Goal: Task Accomplishment & Management: Complete application form

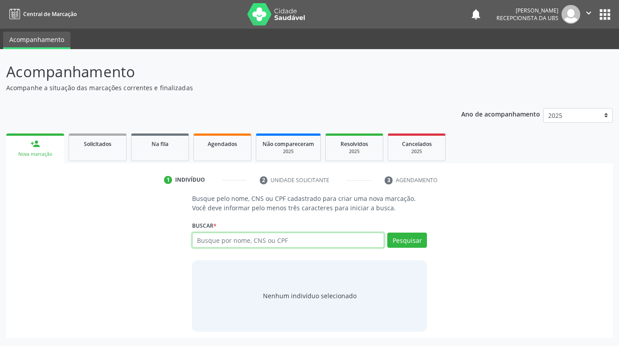
click at [215, 242] on input "text" at bounding box center [288, 239] width 192 height 15
paste input "898003709152013"
type input "898003709152013"
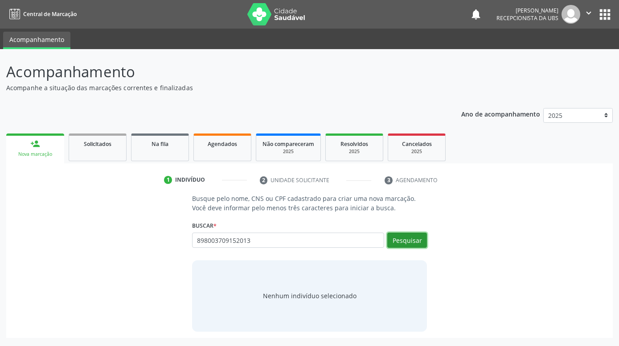
click at [419, 239] on button "Pesquisar" at bounding box center [407, 239] width 40 height 15
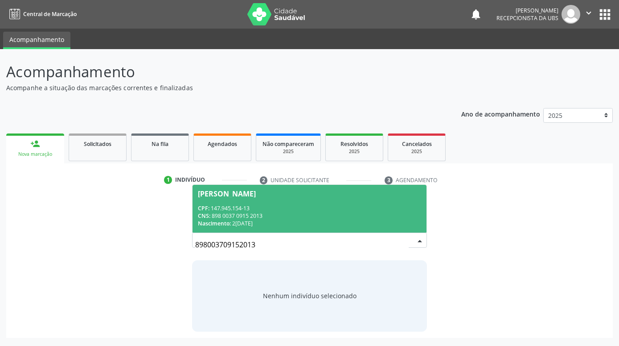
click at [343, 222] on div "Nascimento: 2[DATE]" at bounding box center [309, 223] width 223 height 8
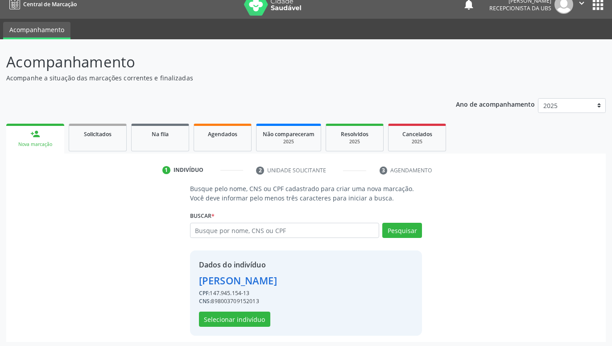
scroll to position [12, 0]
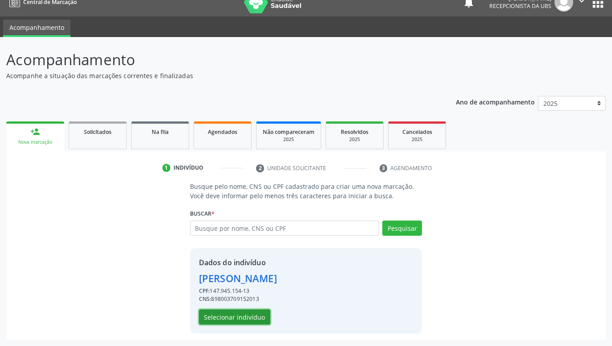
click at [266, 313] on button "Selecionar indivíduo" at bounding box center [234, 316] width 71 height 15
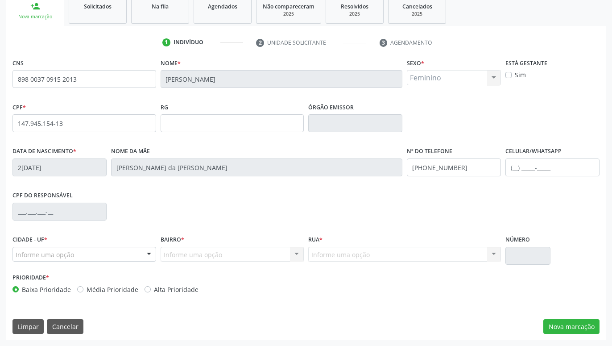
scroll to position [138, 0]
click at [570, 330] on button "Nova marcação" at bounding box center [571, 325] width 56 height 15
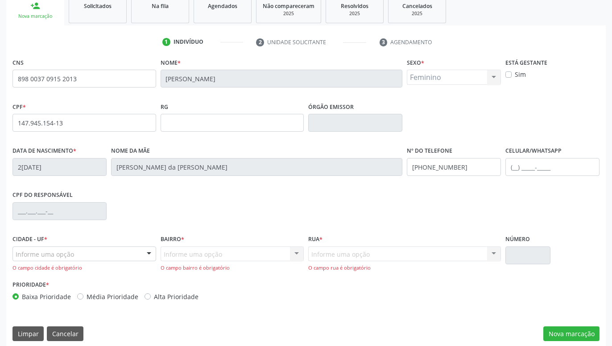
click at [149, 255] on div at bounding box center [148, 254] width 13 height 15
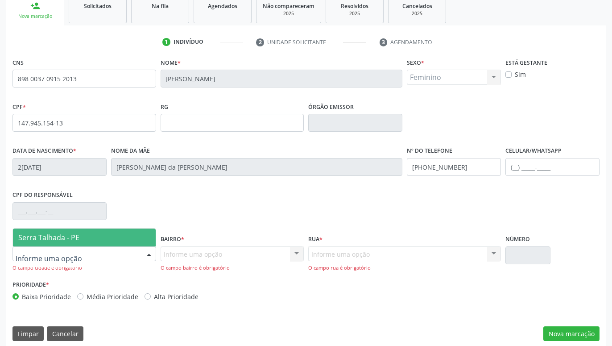
click at [106, 242] on span "Serra Talhada - PE" at bounding box center [84, 237] width 143 height 18
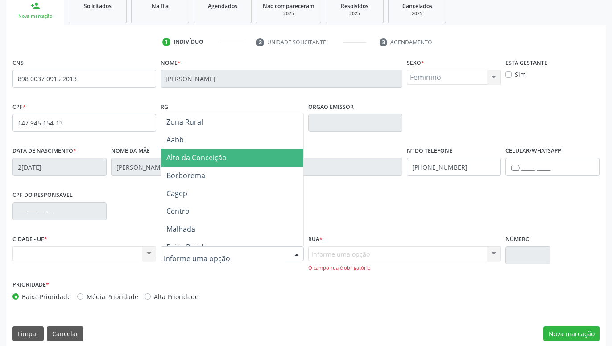
click at [202, 154] on span "Alto da Conceição" at bounding box center [196, 157] width 60 height 10
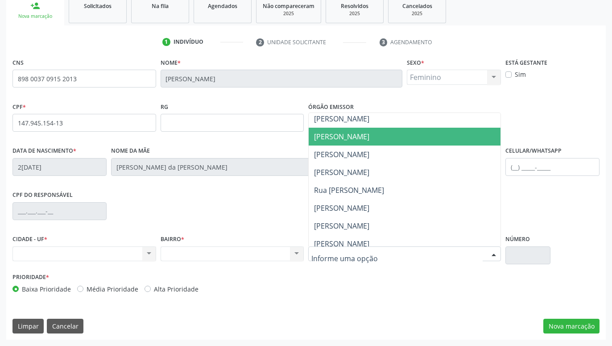
scroll to position [353, 0]
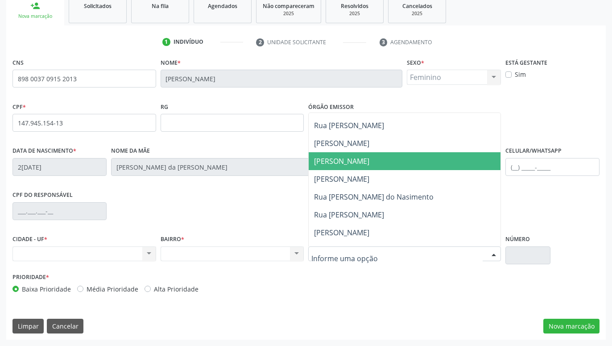
click at [369, 165] on span "Benjamin de Melo Lima" at bounding box center [341, 161] width 55 height 10
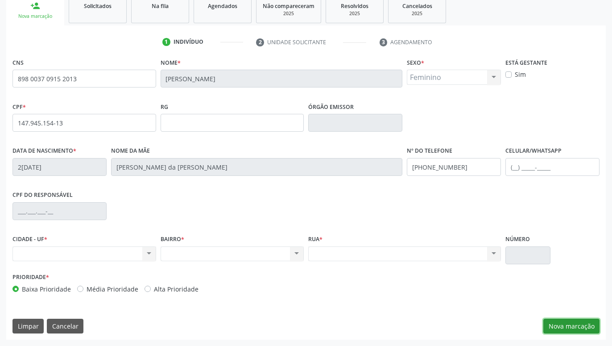
click at [579, 323] on button "Nova marcação" at bounding box center [571, 325] width 56 height 15
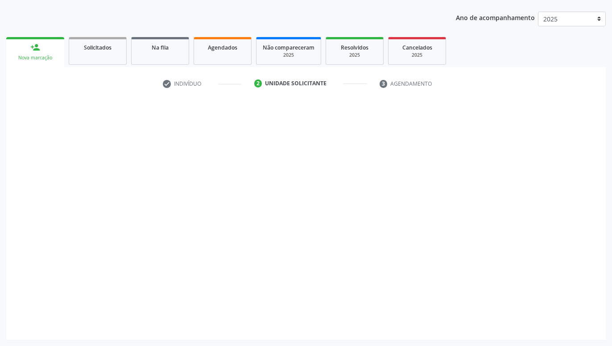
scroll to position [96, 0]
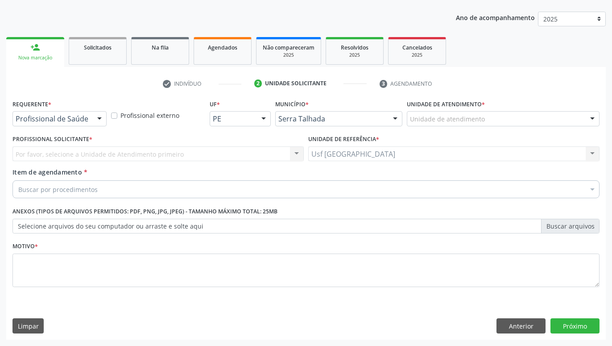
click at [99, 124] on div at bounding box center [99, 118] width 13 height 15
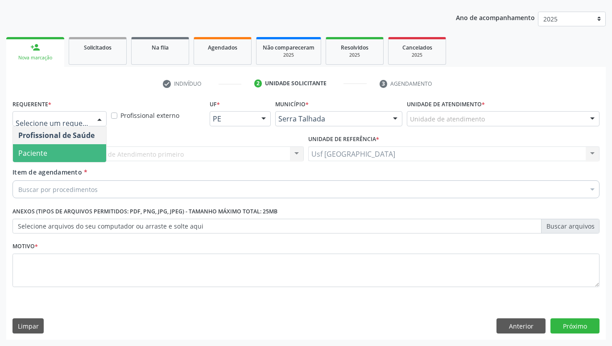
click at [95, 153] on span "Paciente" at bounding box center [59, 153] width 93 height 18
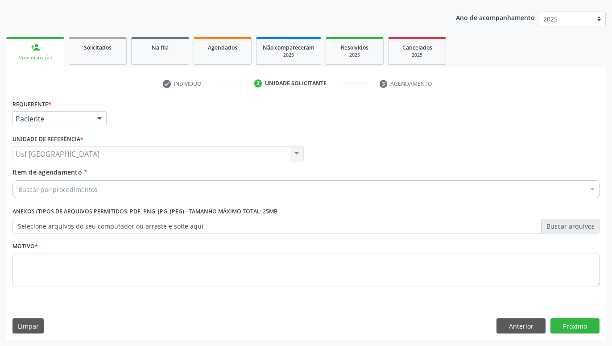
click at [120, 187] on div "Buscar por procedimentos" at bounding box center [305, 189] width 587 height 18
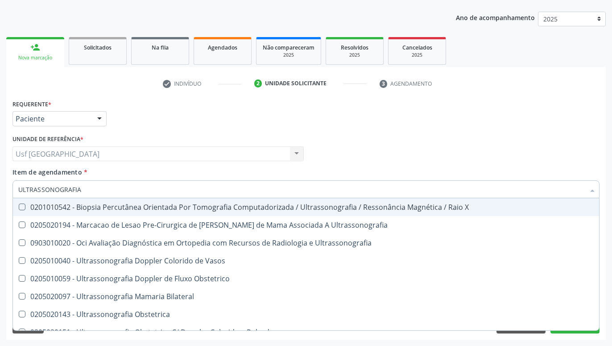
type input "ULTRASSONOGRAFIA"
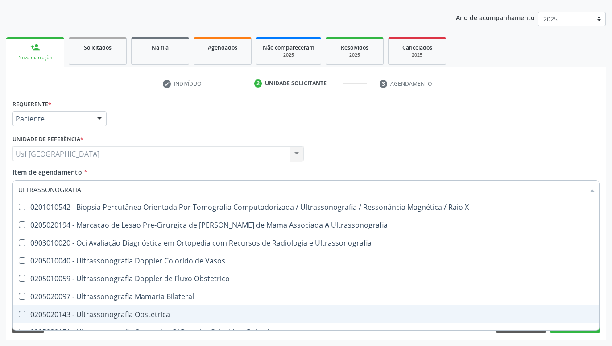
click at [130, 312] on div "0205020143 - Ultrassonografia Obstetrica" at bounding box center [305, 313] width 575 height 7
checkbox Obstetrica "true"
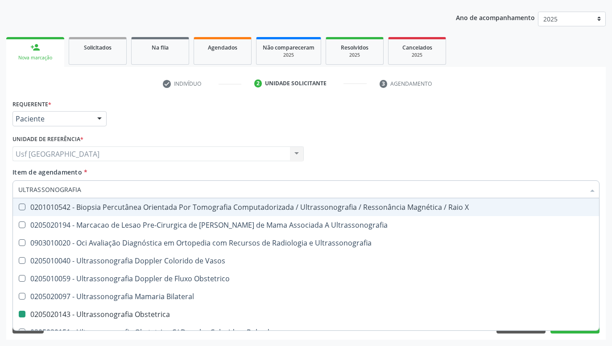
click at [306, 126] on div "Requerente * Paciente Profissional de Saúde Paciente Nenhum resultado encontrad…" at bounding box center [305, 114] width 591 height 35
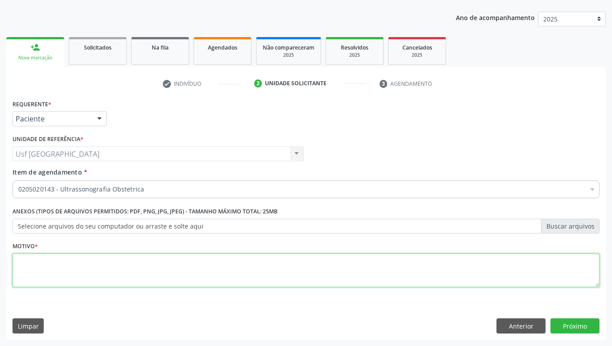
click at [259, 278] on textarea at bounding box center [305, 270] width 587 height 34
type textarea "GESTANTE"
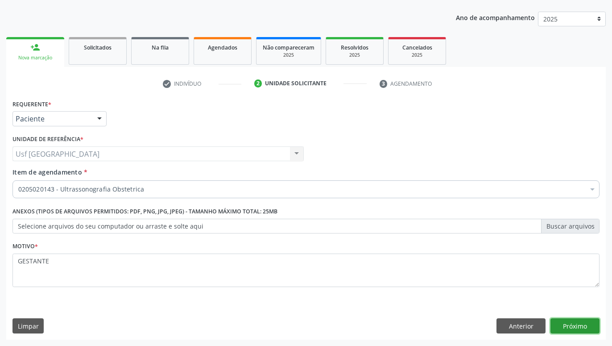
click at [582, 327] on button "Próximo" at bounding box center [574, 325] width 49 height 15
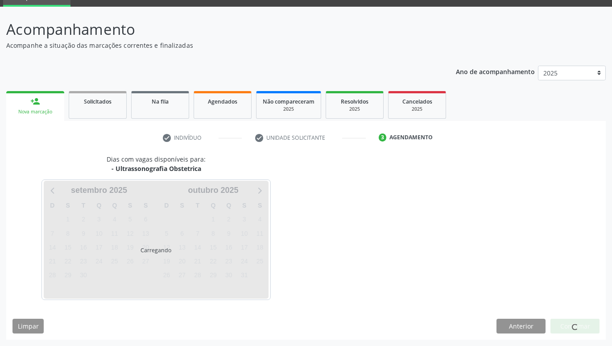
scroll to position [42, 0]
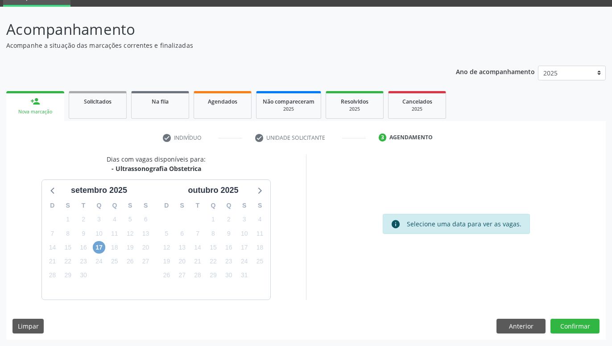
click at [103, 247] on span "17" at bounding box center [99, 247] width 12 height 12
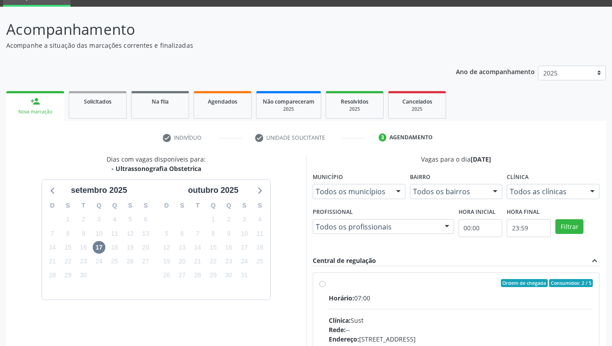
click at [329, 283] on label "Ordem de chegada Consumidos: 2 / 5 Horário: 07:00 Clínica: Sust Rede: -- Endere…" at bounding box center [461, 347] width 264 height 137
click at [323, 283] on input "Ordem de chegada Consumidos: 2 / 5 Horário: 07:00 Clínica: Sust Rede: -- Endere…" at bounding box center [322, 283] width 6 height 8
radio input "true"
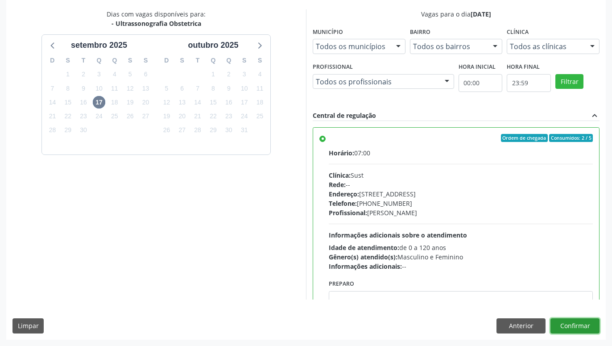
click at [580, 327] on button "Confirmar" at bounding box center [574, 325] width 49 height 15
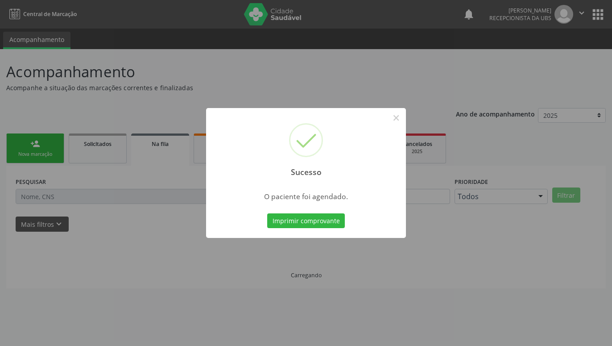
scroll to position [0, 0]
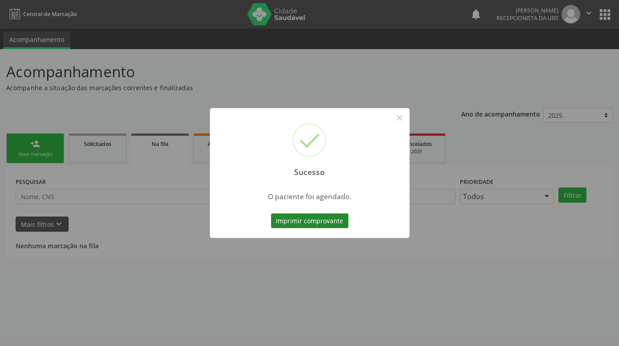
click at [342, 221] on button "Imprimir comprovante" at bounding box center [310, 220] width 78 height 15
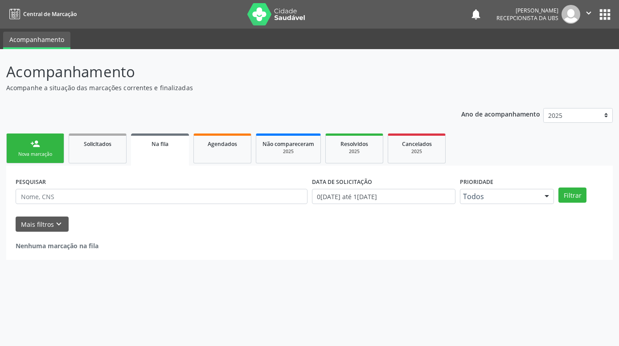
click at [49, 152] on div "Nova marcação" at bounding box center [35, 154] width 45 height 7
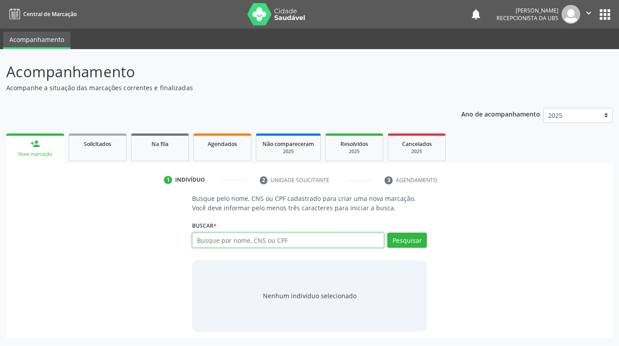
click at [356, 236] on input "text" at bounding box center [288, 239] width 192 height 15
paste input "898003709152013"
type input "898003709152013"
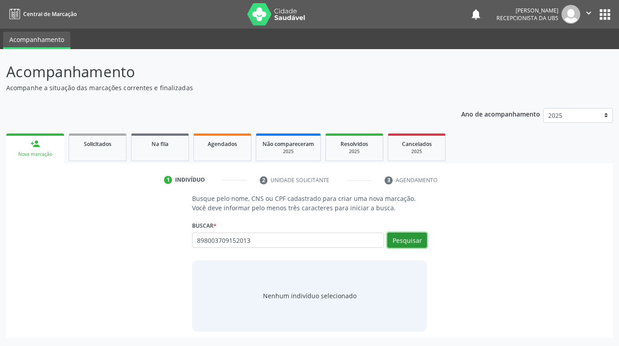
click at [407, 244] on button "Pesquisar" at bounding box center [407, 239] width 40 height 15
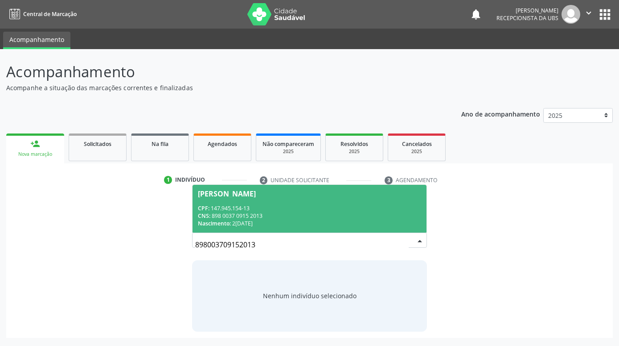
click at [369, 214] on div "CNS: 898 0037 0915 2013" at bounding box center [309, 216] width 223 height 8
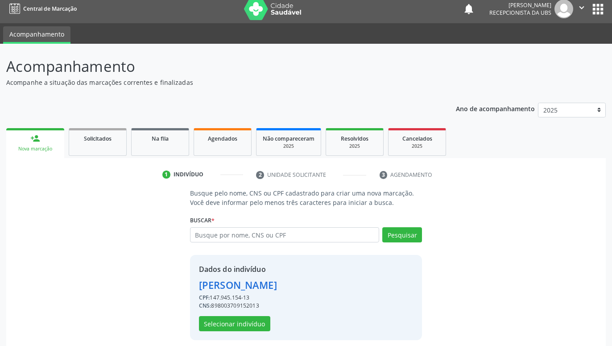
scroll to position [12, 0]
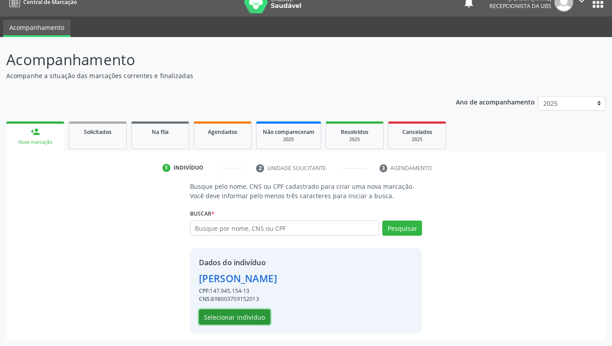
click at [234, 319] on button "Selecionar indivíduo" at bounding box center [234, 316] width 71 height 15
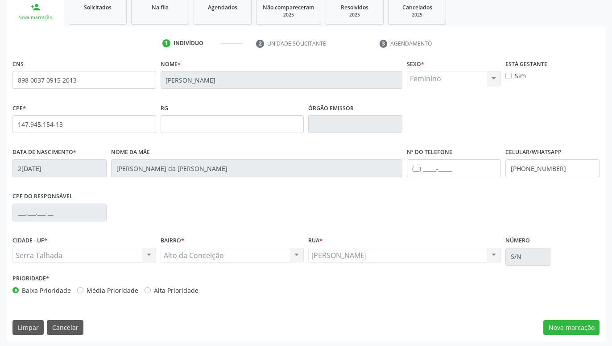
scroll to position [138, 0]
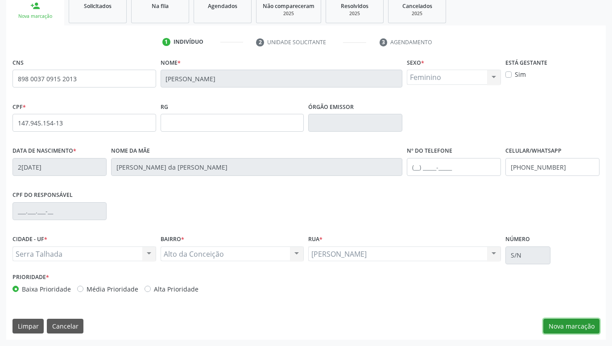
click at [556, 328] on button "Nova marcação" at bounding box center [571, 325] width 56 height 15
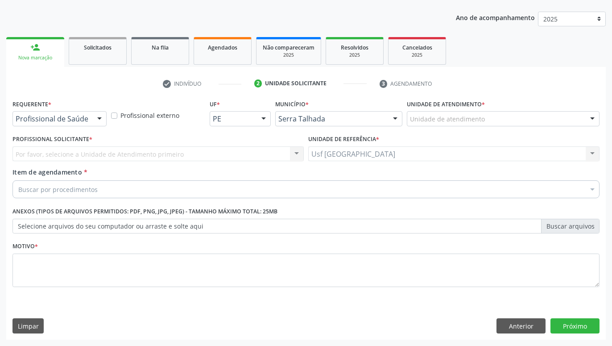
scroll to position [96, 0]
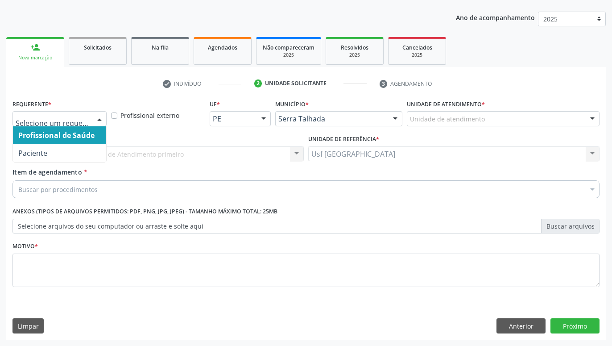
click at [90, 118] on div "Profissional de Saúde Paciente Nenhum resultado encontrado para: " " Não há nen…" at bounding box center [59, 118] width 94 height 15
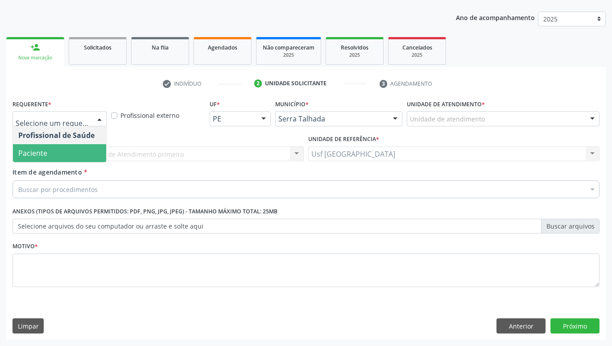
click at [62, 149] on span "Paciente" at bounding box center [59, 153] width 93 height 18
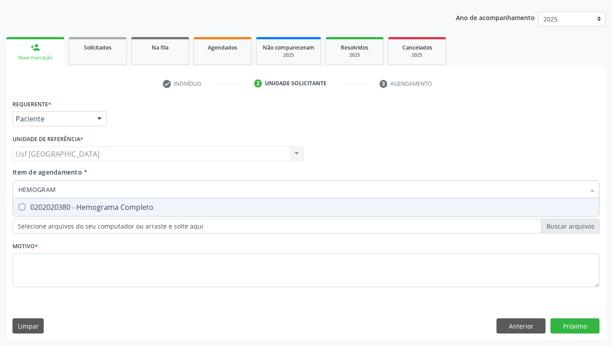
type input "HEMOGRAMA"
click at [86, 203] on div "0202020380 - Hemograma Completo" at bounding box center [305, 206] width 575 height 7
checkbox Completo "true"
type input "HEMOG"
checkbox Completo "false"
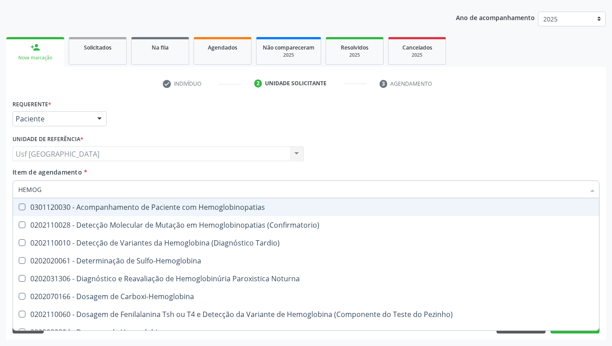
type input "HEMO"
checkbox Completo "false"
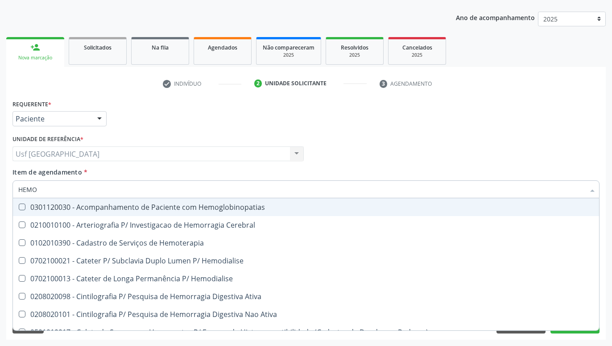
type input "HEM"
checkbox Completo "false"
checkbox Elástica "true"
type input "HE"
checkbox Elástica "false"
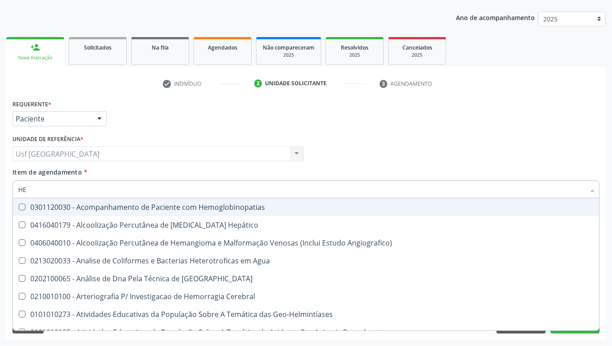
type input "H"
checkbox Completo "false"
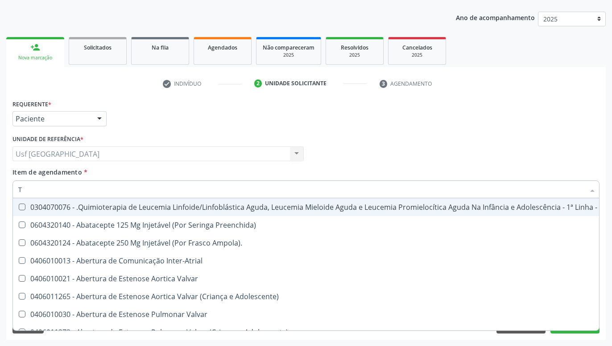
type input "TO"
checkbox Leprae "true"
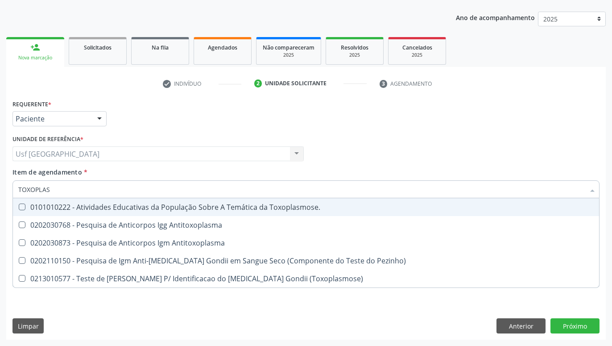
type input "TOXOPLASM"
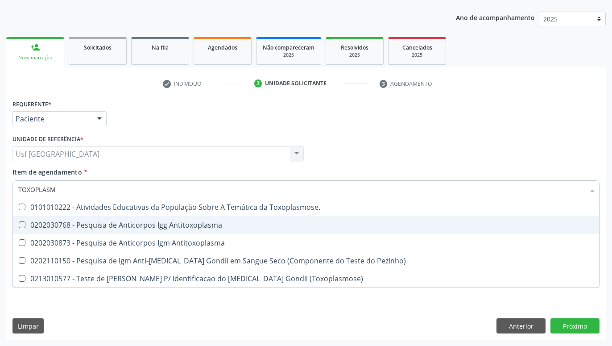
click at [87, 219] on span "0202030768 - Pesquisa de Anticorpos Igg Antitoxoplasma" at bounding box center [306, 225] width 586 height 18
checkbox Antitoxoplasma "true"
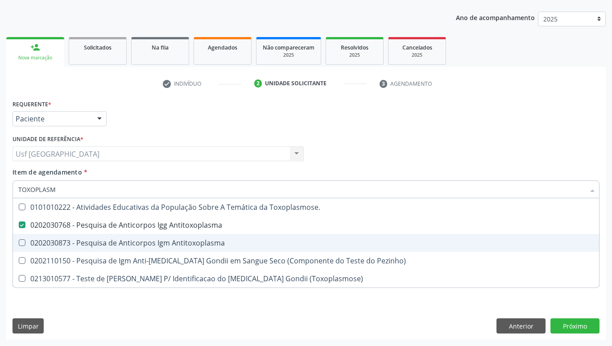
click at [93, 249] on span "0202030873 - Pesquisa de Anticorpos Igm Antitoxoplasma" at bounding box center [306, 243] width 586 height 18
checkbox Antitoxoplasma "true"
type input "TOX"
checkbox Antitoxoplasma "false"
checkbox Pezinho\) "true"
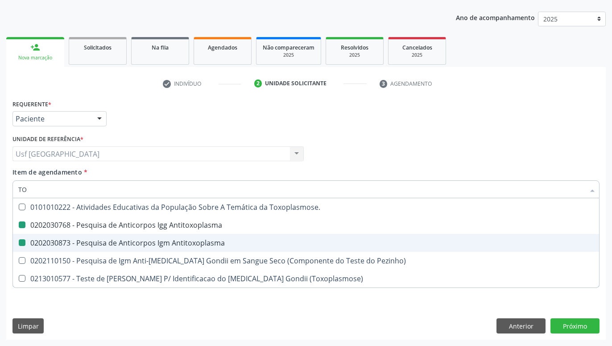
type input "T"
checkbox Antitoxoplasma "false"
checkbox Pezinho\) "false"
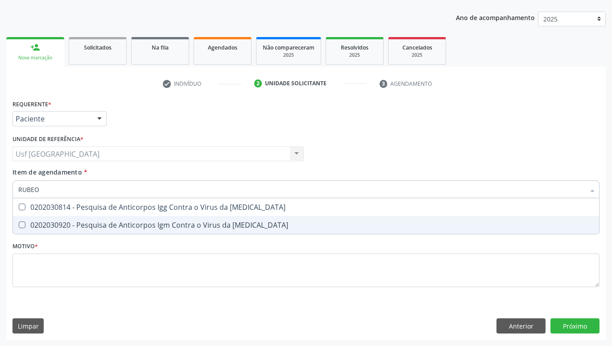
type input "RUBEOL"
click at [87, 228] on div "0202030920 - Pesquisa de Anticorpos Igm Contra o Virus da Rubeola" at bounding box center [305, 224] width 575 height 7
checkbox Rubeola "true"
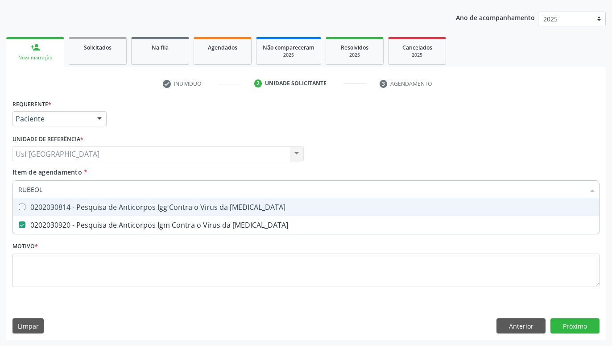
click at [86, 210] on div "0202030814 - Pesquisa de Anticorpos Igg Contra o Virus da Rubeola" at bounding box center [305, 206] width 575 height 7
checkbox Rubeola "true"
type input "RUB"
checkbox Rubeola "false"
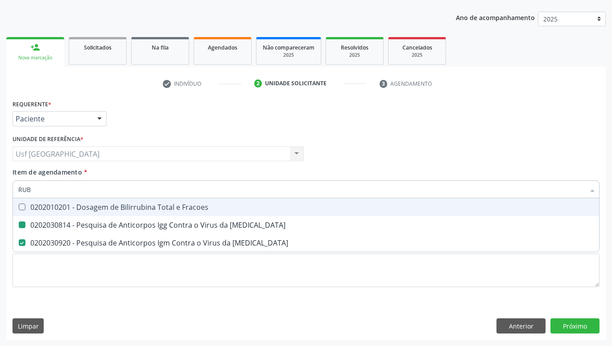
type input "RU"
checkbox Rubeola "false"
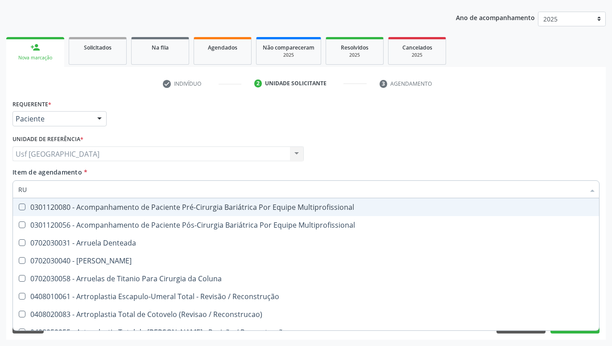
type input "R"
checkbox Rubeola "false"
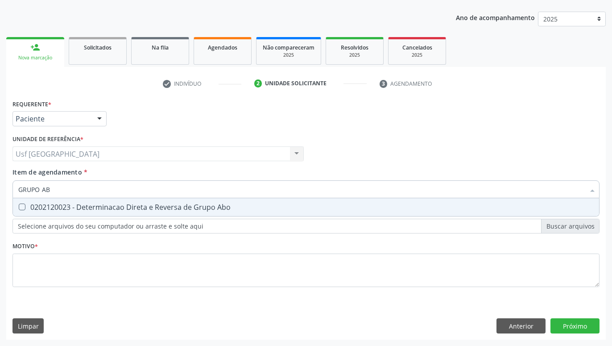
type input "GRUPO ABO"
click at [90, 206] on div "0202120023 - Determinacao Direta e Reversa de Grupo Abo" at bounding box center [305, 206] width 575 height 7
checkbox Abo "true"
type input "GRUPO"
checkbox Abo "false"
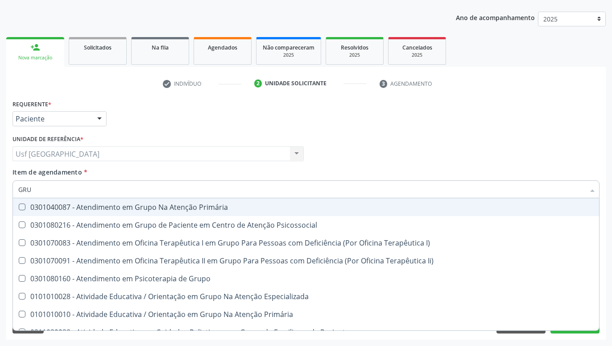
type input "GR"
checkbox Abo "false"
type input "G"
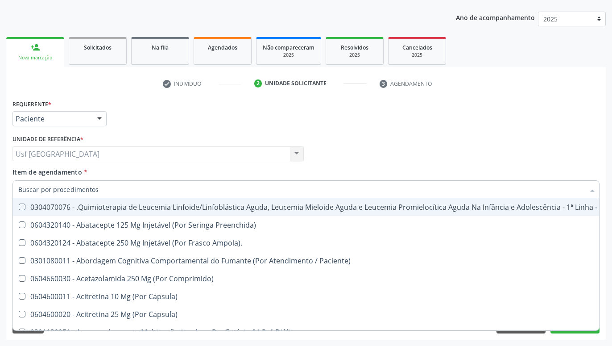
checkbox Abo "false"
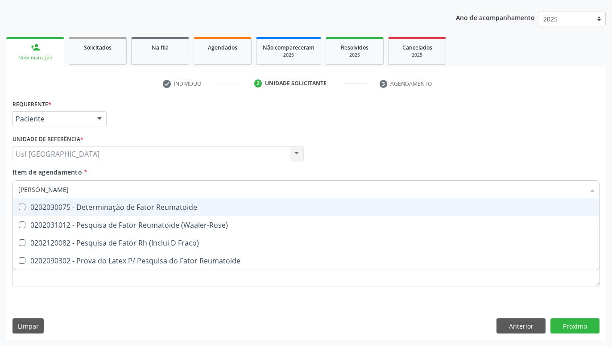
type input "FATOR RH"
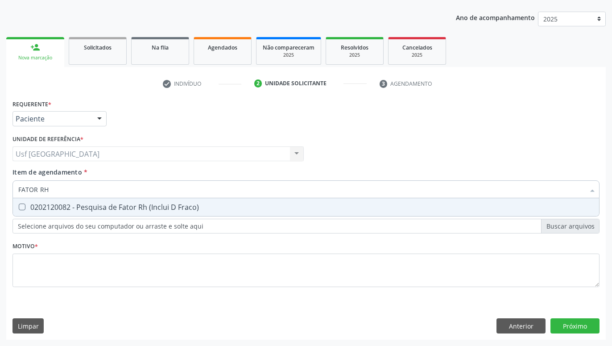
click at [115, 202] on span "0202120082 - Pesquisa de Fator Rh (Inclui D Fraco)" at bounding box center [306, 207] width 586 height 18
checkbox Fraco\) "true"
type input "FATOR R"
checkbox Fraco\) "false"
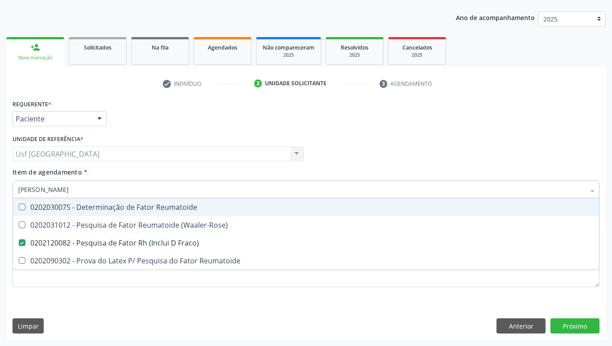
type input "FATOR"
checkbox Fraco\) "false"
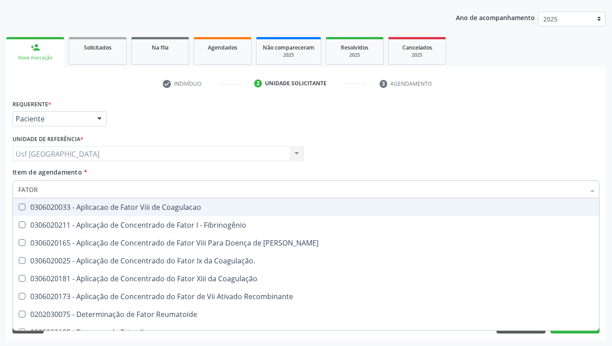
type input "FATO"
checkbox Fraco\) "false"
type input "FAT"
checkbox Fraco\) "false"
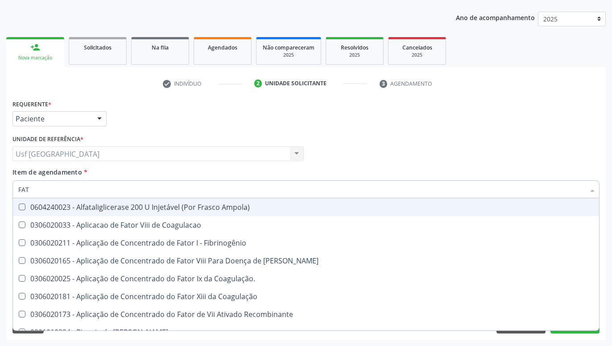
type input "FA"
checkbox Fraco\) "false"
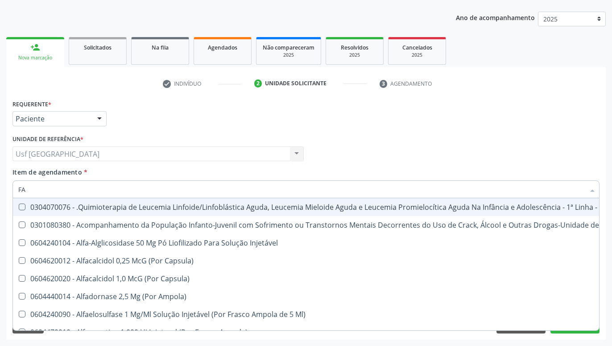
type input "F"
checkbox Fraco\) "false"
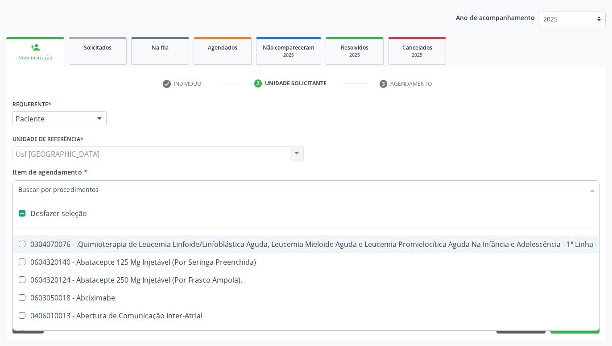
type input "U"
checkbox Capsula\) "true"
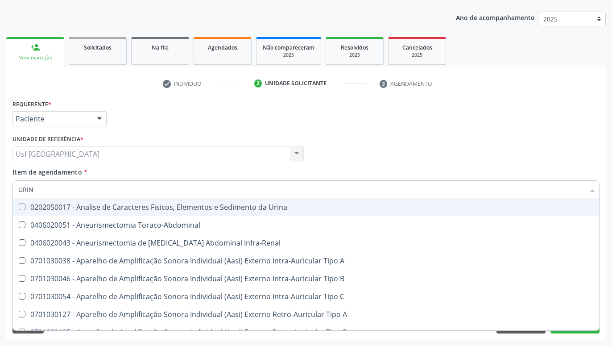
type input "URINA"
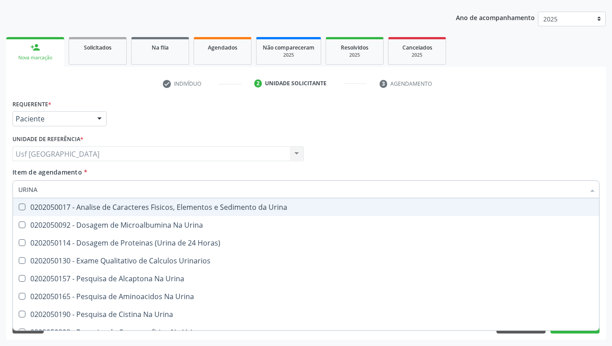
click at [143, 210] on div "0202050017 - Analise de Caracteres Fisicos, Elementos e Sedimento da Urina" at bounding box center [305, 206] width 575 height 7
checkbox Urina "true"
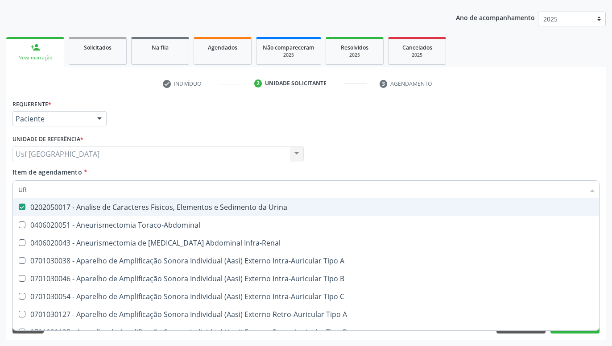
type input "U"
checkbox Urina "false"
checkbox Cônica "false"
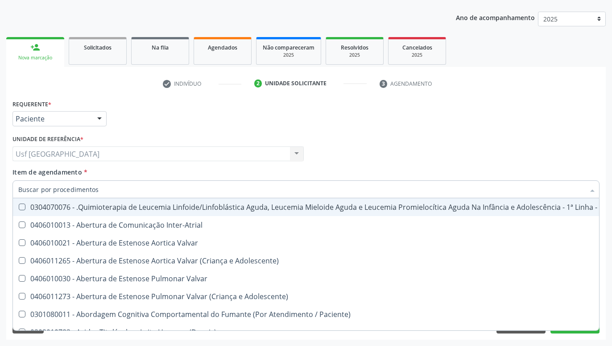
checkbox Urina "false"
checkbox Articulacoes "true"
checkbox Abo "false"
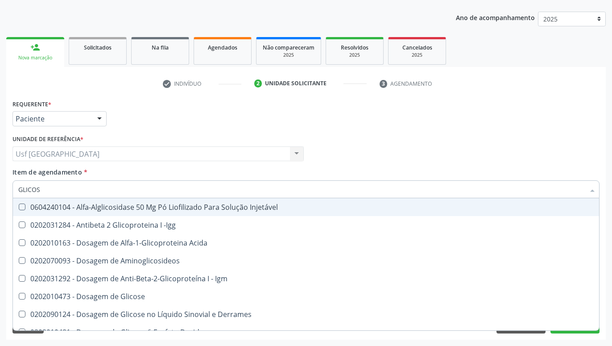
type input "GLICOSE"
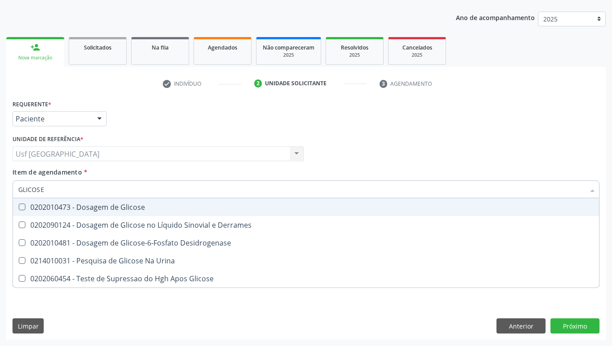
click at [133, 210] on div "0202010473 - Dosagem de Glicose" at bounding box center [305, 206] width 575 height 7
checkbox Glicose "true"
type input "GLICOS"
checkbox Glicose "false"
checkbox Desidrogenase "true"
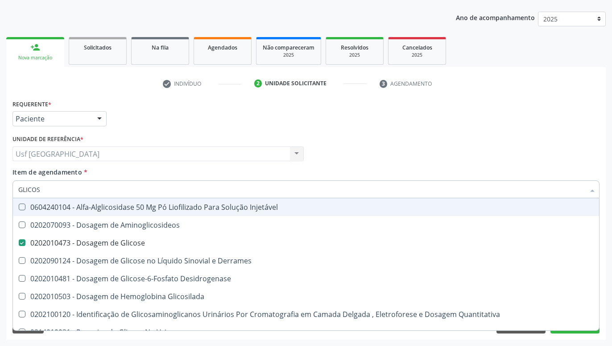
type input "GLICO"
checkbox Glicose "false"
checkbox Glicosilada "true"
type input "GLIC"
checkbox Glicosilada "false"
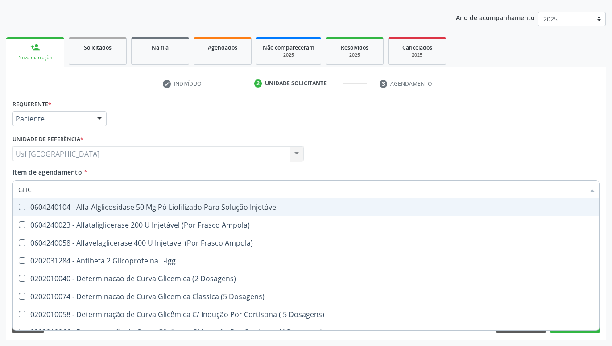
type input "GLI"
checkbox Glicose "false"
checkbox Glicosilada "true"
type input "GL"
checkbox Glicose "false"
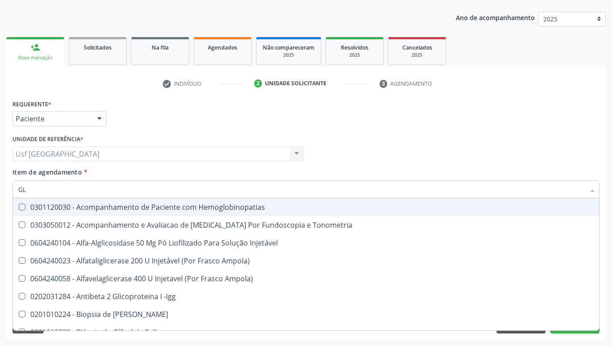
type input "G"
checkbox Glicose "false"
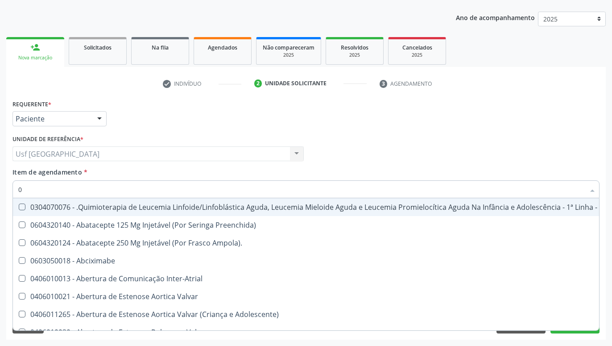
type input "02"
checkbox Coração "true"
checkbox Urina "false"
checkbox Vulva "true"
checkbox Bilateral "true"
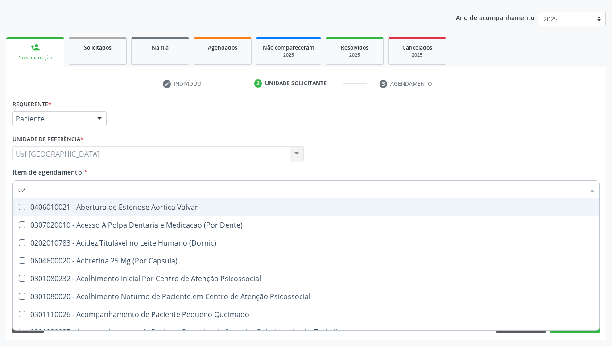
type input "020"
checkbox Terapeutica "true"
checkbox Urina "false"
checkbox Projecoes\) "true"
checkbox \(Qualitativo\) "true"
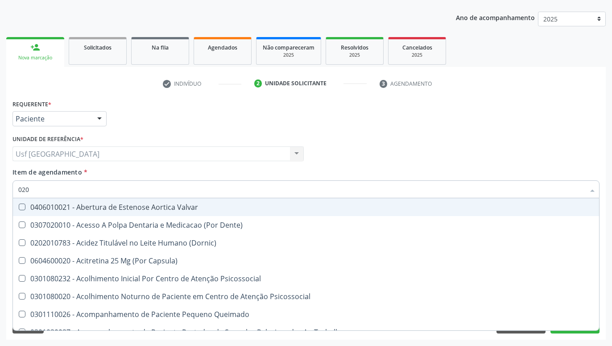
checkbox Abo "false"
checkbox Glicose "false"
checkbox \(T3\) "true"
type input "0202"
checkbox \(Dornic\) "true"
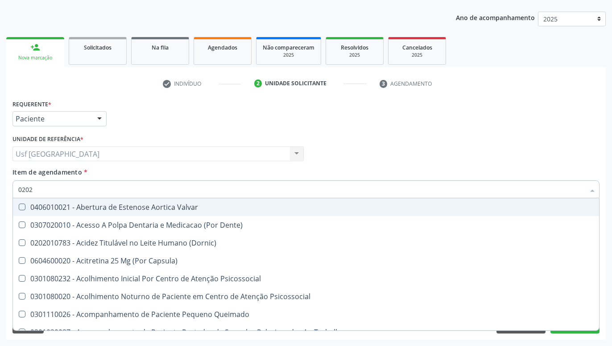
checkbox Terapeutica "false"
checkbox Agua "true"
checkbox Auditiva "true"
checkbox Monobloco "true"
checkbox Projecoes\) "false"
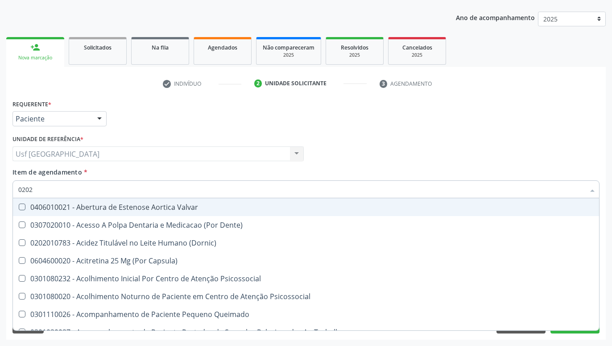
checkbox Herpesvirus "true"
checkbox Ureia "true"
checkbox G\) "true"
checkbox Transcutanea "true"
checkbox Grama\) "true"
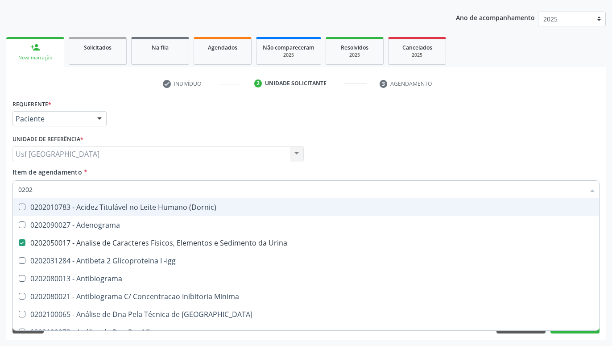
type input "02020"
checkbox Abo "false"
checkbox Xi "true"
checkbox Glicose "false"
checkbox Zinco "true"
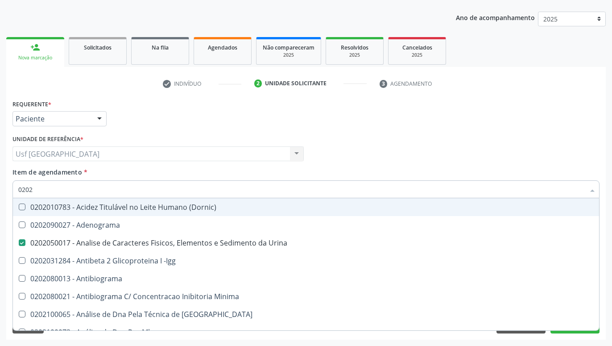
checkbox Completo "false"
checkbox Carini "true"
checkbox Gestante "true"
checkbox Parceria\) "true"
checkbox Anticardiolipina "true"
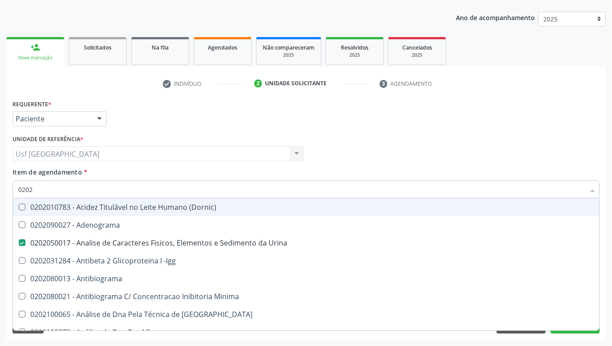
checkbox Antitoxoplasma "false"
checkbox Rubeola "false"
checkbox Antitoxoplasma "false"
checkbox Rubeola "false"
checkbox Fraco\) "false"
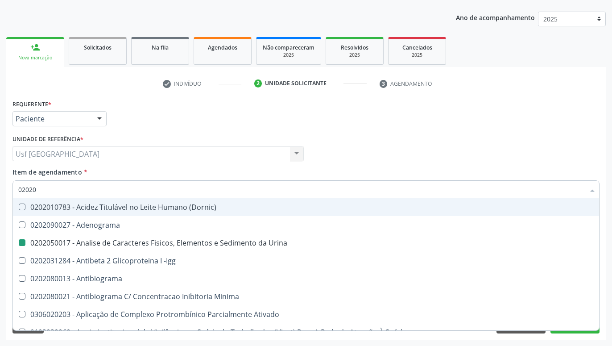
type input "020201"
checkbox Urina "false"
checkbox T3 "true"
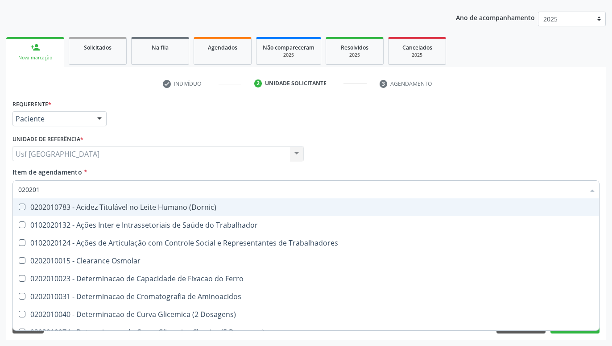
type input "0202010"
checkbox II "true"
checkbox Glicose "false"
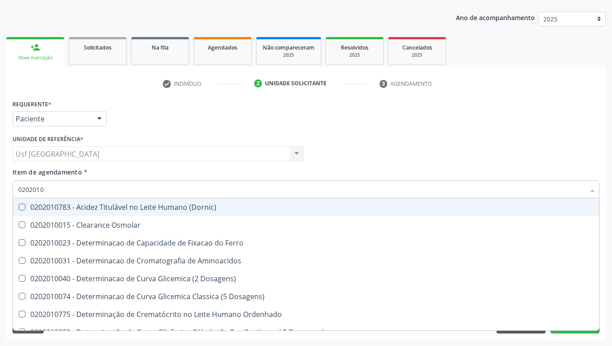
type input "020201"
checkbox Glicose "false"
checkbox Nt-Probnp\) "true"
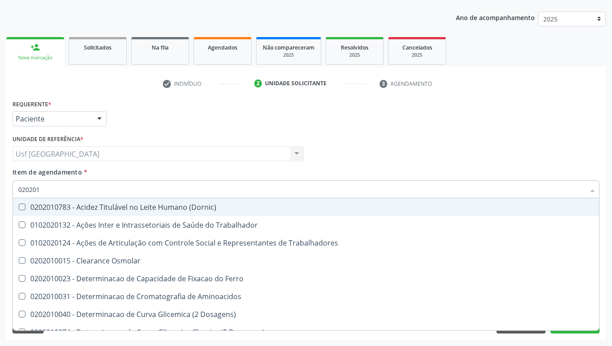
type input "02020"
checkbox Trabalhadores "true"
checkbox Glicose "false"
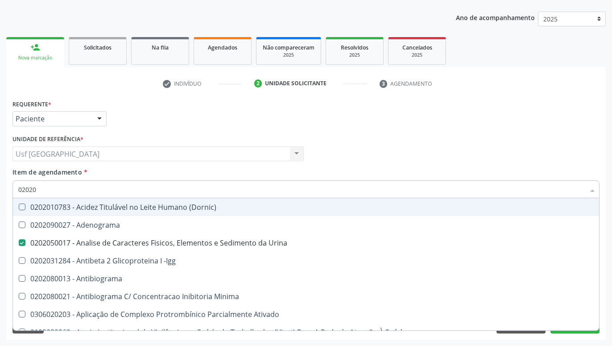
type input "0202"
checkbox Dosagens\) "true"
checkbox Glicose "false"
checkbox Lactato "true"
checkbox Completo "false"
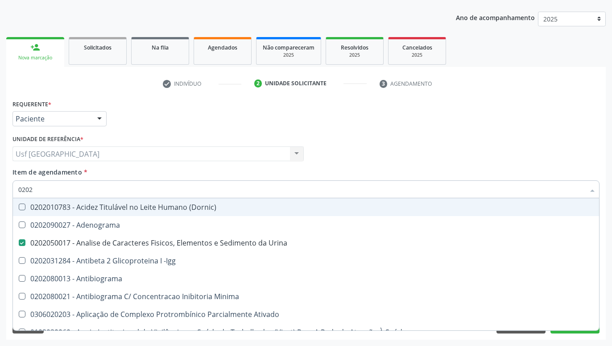
checkbox Pylori "true"
checkbox Antitoxoplasma "false"
checkbox Rubeola "false"
checkbox Antitoxoplasma "false"
checkbox Rubeola "false"
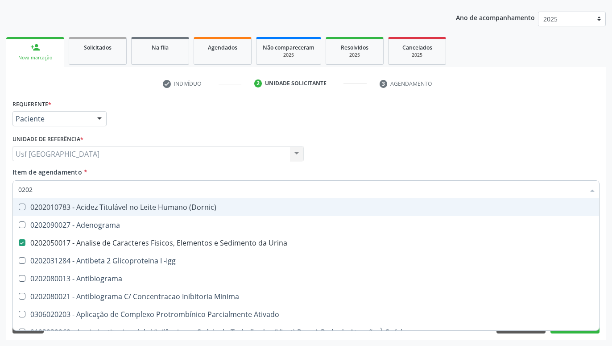
checkbox Fezes "true"
checkbox Contenção "true"
checkbox \(Urina\) "true"
checkbox \(Pk\) "true"
checkbox Gestante "true"
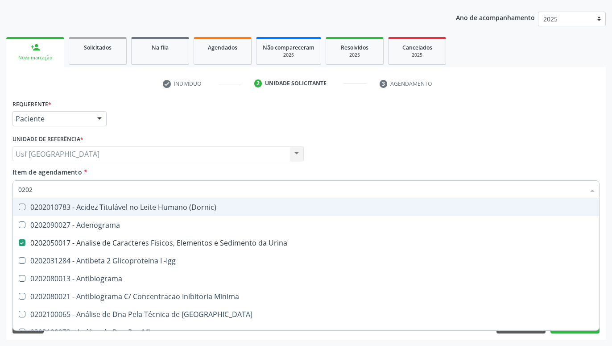
type input "02020"
checkbox Abo "false"
checkbox Xi "true"
checkbox Glicose "false"
checkbox Zinco "true"
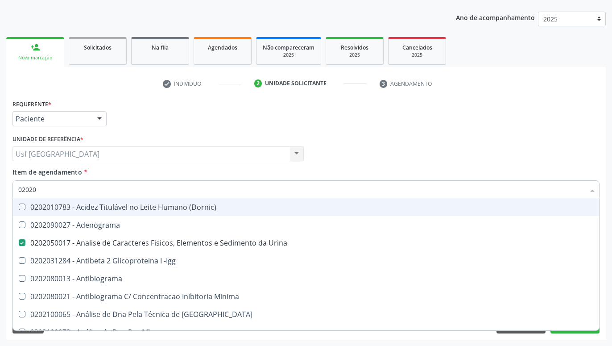
checkbox Completo "false"
checkbox Carini "true"
checkbox Gestante "true"
checkbox Parceria\) "true"
checkbox Anticardiolipina "true"
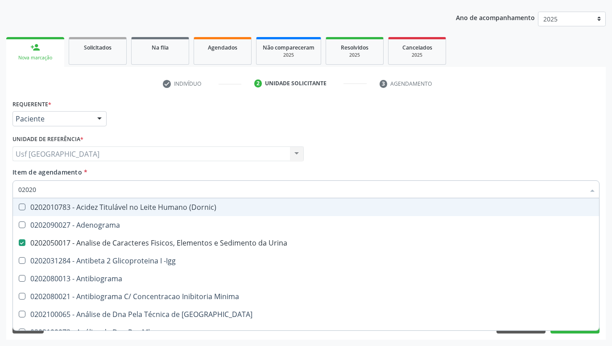
checkbox Antitoxoplasma "false"
checkbox Rubeola "false"
checkbox Antitoxoplasma "false"
checkbox Rubeola "false"
checkbox Fraco\) "false"
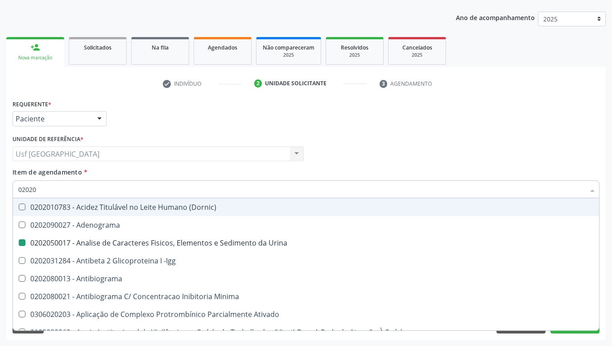
type input "020208"
checkbox Urina "false"
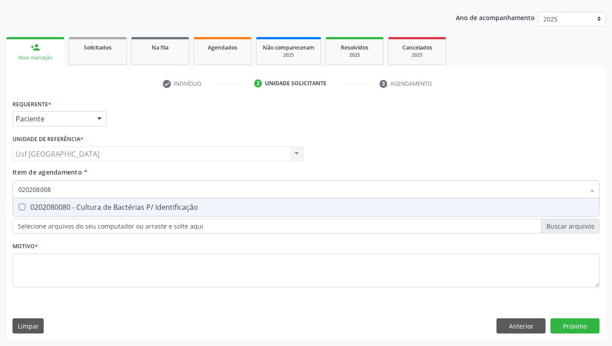
type input "0202080080"
click at [248, 211] on span "0202080080 - Cultura de Bactérias P/ Identificação" at bounding box center [306, 207] width 586 height 18
checkbox Identificação "true"
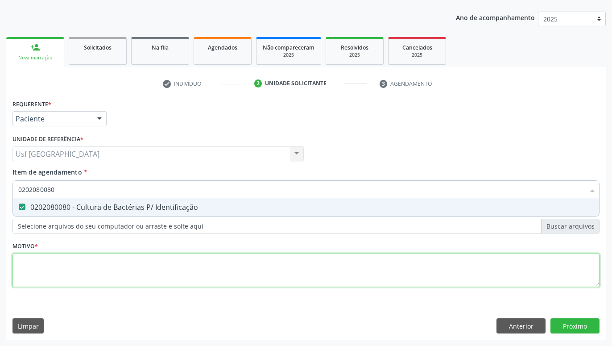
click at [239, 271] on textarea at bounding box center [305, 270] width 587 height 34
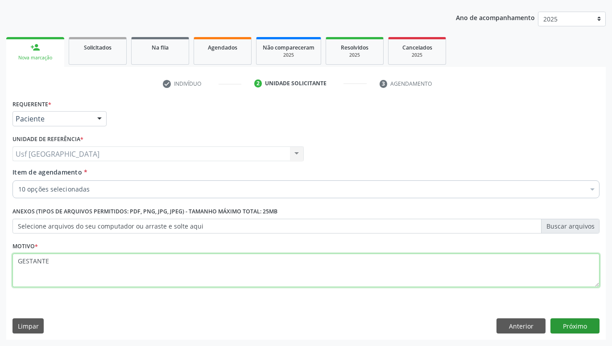
type textarea "GESTANTE"
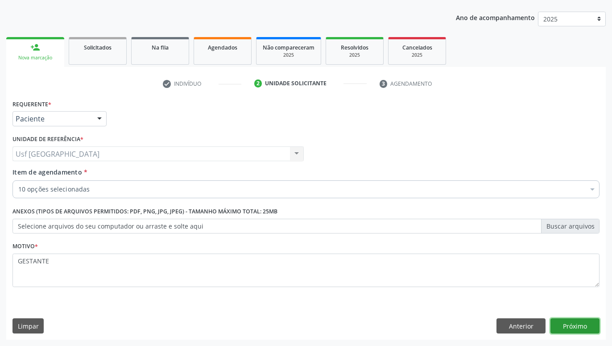
click at [562, 320] on button "Próximo" at bounding box center [574, 325] width 49 height 15
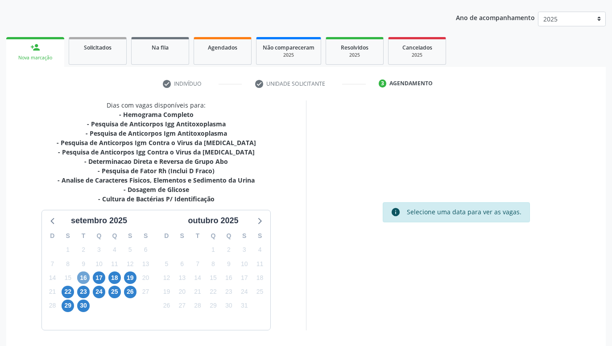
click at [86, 278] on span "16" at bounding box center [83, 277] width 12 height 12
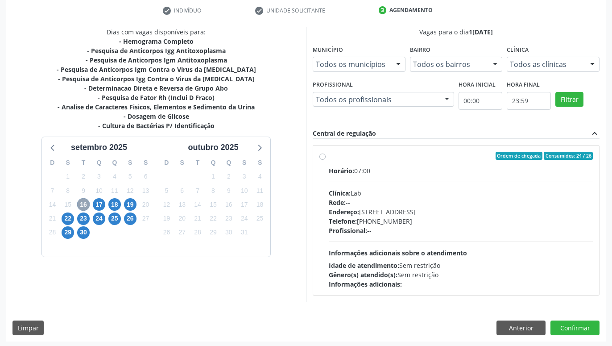
scroll to position [171, 0]
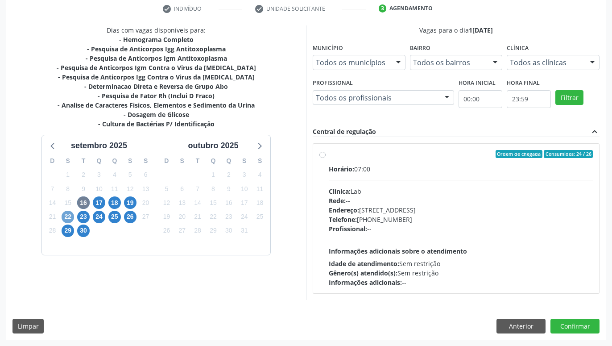
click at [69, 216] on span "22" at bounding box center [68, 216] width 12 height 12
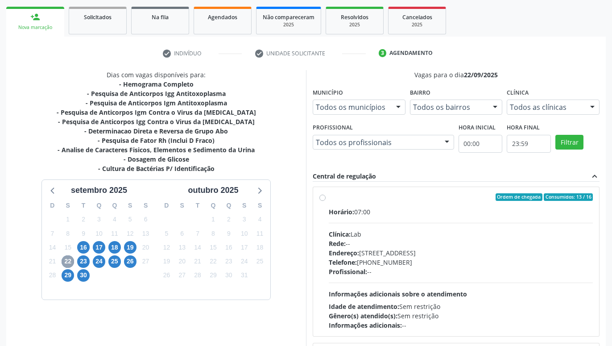
scroll to position [254, 0]
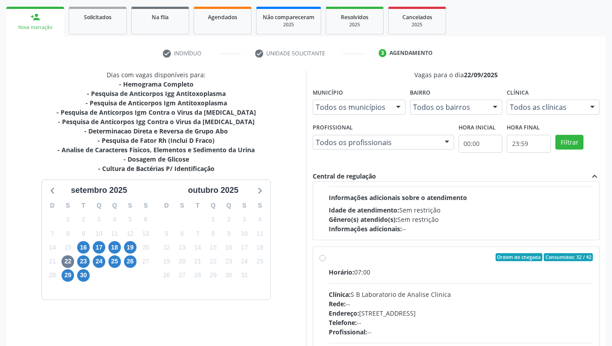
click at [329, 255] on label "Ordem de chegada Consumidos: 32 / 42 Horário: 07:00 Clínica: S B Laboratorio de…" at bounding box center [461, 321] width 264 height 137
click at [325, 255] on input "Ordem de chegada Consumidos: 32 / 42 Horário: 07:00 Clínica: S B Laboratorio de…" at bounding box center [322, 257] width 6 height 8
radio input "true"
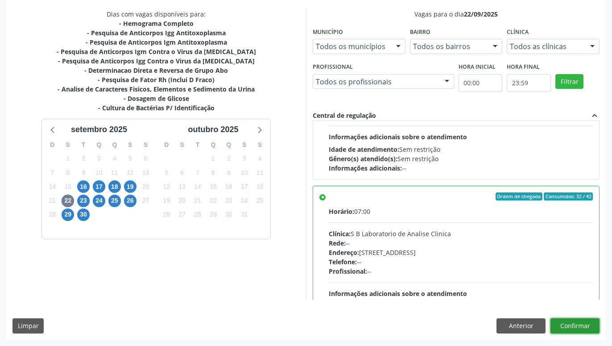
click at [564, 325] on button "Confirmar" at bounding box center [574, 325] width 49 height 15
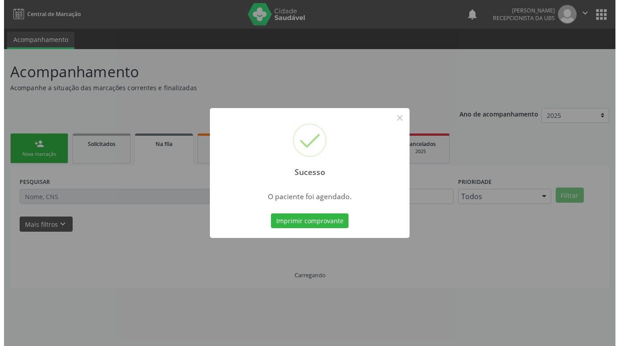
scroll to position [0, 0]
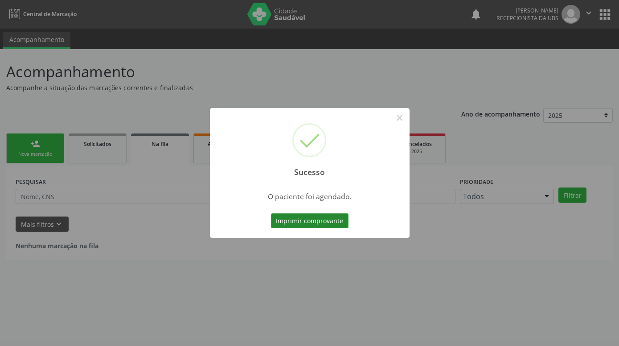
click at [309, 218] on button "Imprimir comprovante" at bounding box center [310, 220] width 78 height 15
